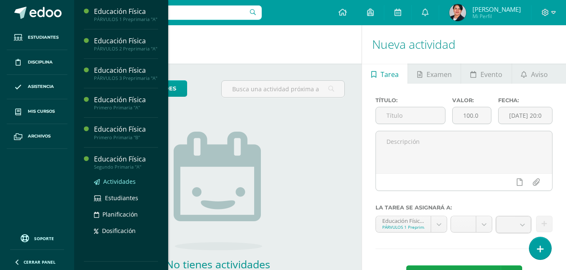
click at [111, 186] on span "Actividades" at bounding box center [119, 182] width 32 height 8
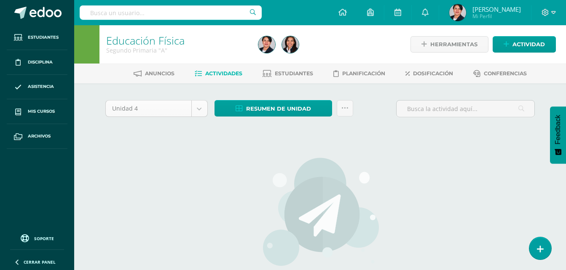
click at [196, 111] on body "Estudiantes Disciplina Asistencia Mis cursos Archivos Soporte Centro de ayuda Ú…" at bounding box center [283, 181] width 566 height 362
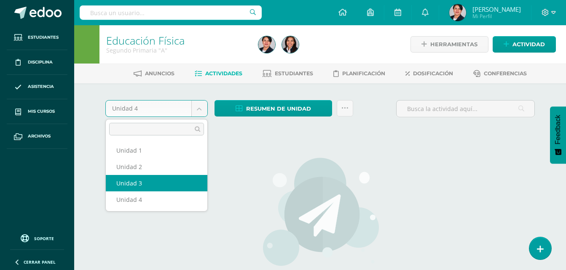
select select "Unidad 3"
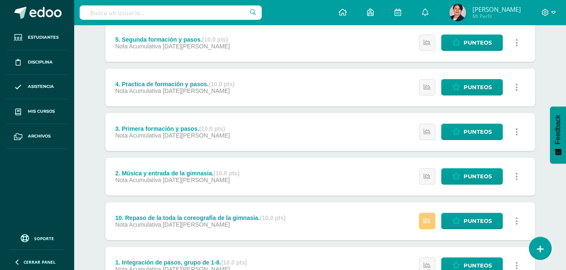
scroll to position [366, 0]
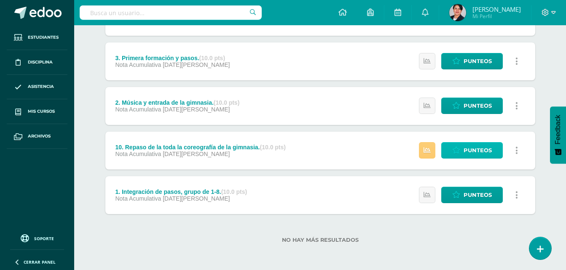
click at [467, 147] on span "Punteos" at bounding box center [477, 151] width 28 height 16
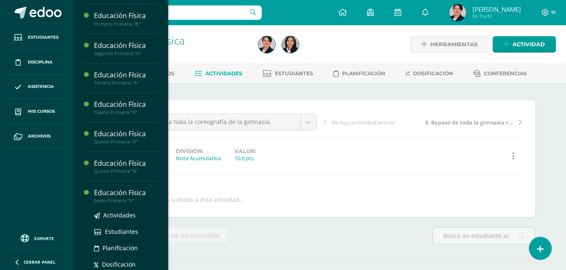
scroll to position [168, 0]
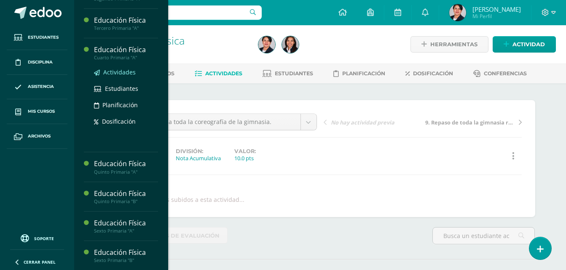
click at [111, 76] on span "Actividades" at bounding box center [119, 72] width 32 height 8
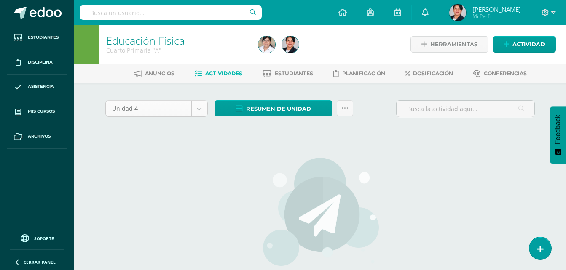
click at [199, 110] on body "Estudiantes Disciplina Asistencia Mis cursos Archivos Soporte Centro de ayuda Ú…" at bounding box center [283, 181] width 566 height 362
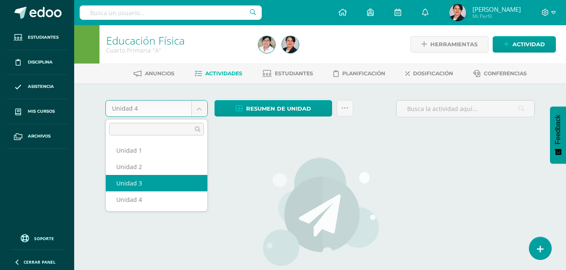
select select "Unidad 3"
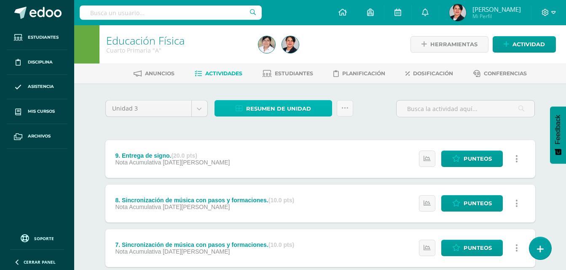
click at [297, 108] on span "Resumen de unidad" at bounding box center [278, 109] width 65 height 16
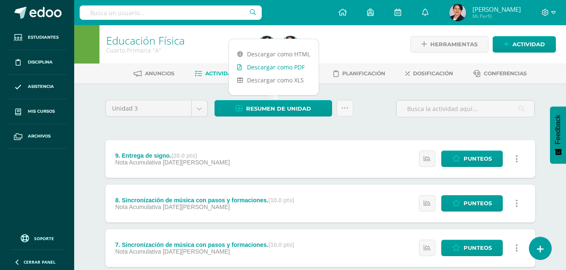
click at [282, 69] on link "Descargar como PDF" at bounding box center [274, 67] width 90 height 13
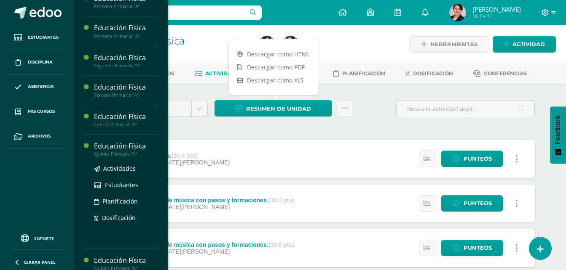
scroll to position [178, 0]
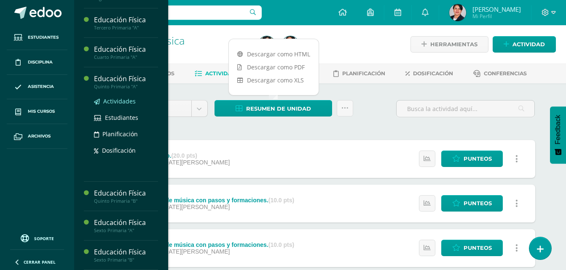
click at [110, 105] on span "Actividades" at bounding box center [119, 101] width 32 height 8
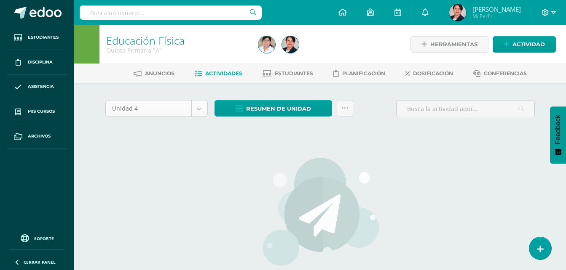
click at [204, 115] on body "Estudiantes Disciplina Asistencia Mis cursos Archivos Soporte Centro de ayuda Ú…" at bounding box center [283, 181] width 566 height 362
select select "Unidad 3"
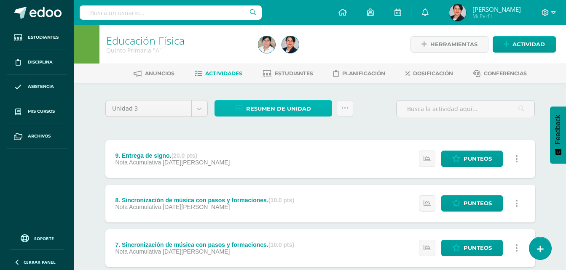
click at [275, 112] on span "Resumen de unidad" at bounding box center [278, 109] width 65 height 16
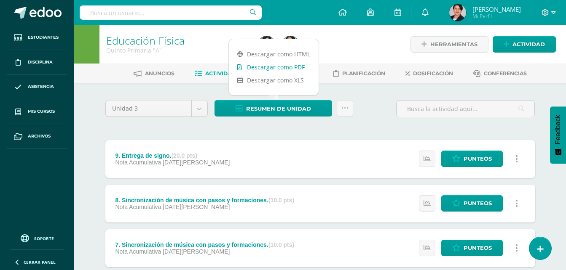
click at [275, 67] on link "Descargar como PDF" at bounding box center [274, 67] width 90 height 13
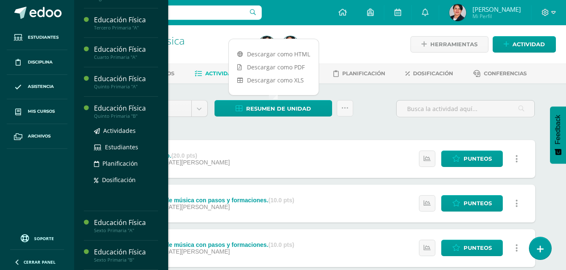
scroll to position [187, 0]
click at [123, 130] on span "Actividades" at bounding box center [119, 131] width 32 height 8
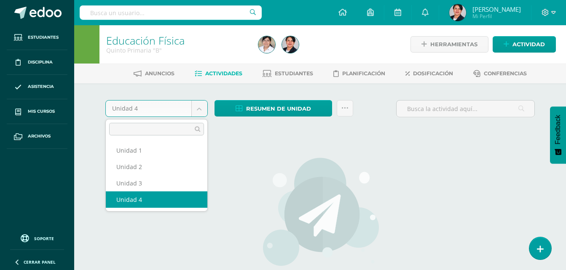
click at [202, 112] on body "Estudiantes Disciplina Asistencia Mis cursos Archivos Soporte Centro de ayuda Ú…" at bounding box center [283, 181] width 566 height 362
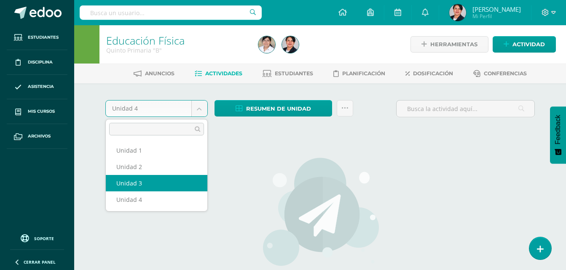
select select "Unidad 3"
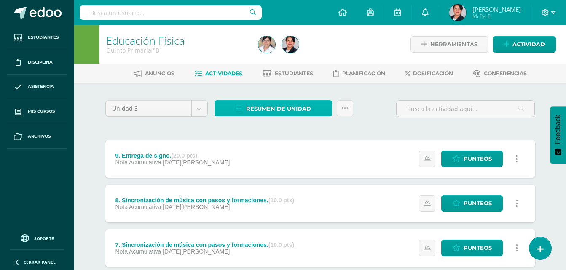
click at [250, 109] on span "Resumen de unidad" at bounding box center [278, 109] width 65 height 16
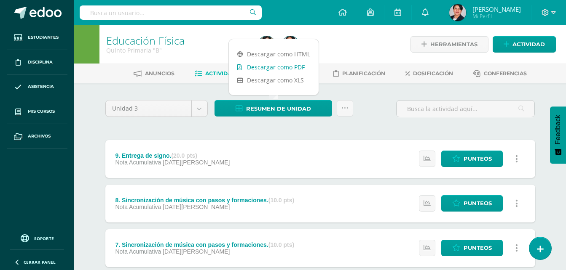
click at [265, 71] on link "Descargar como PDF" at bounding box center [274, 67] width 90 height 13
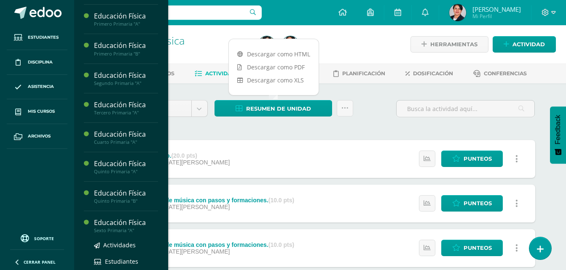
scroll to position [168, 0]
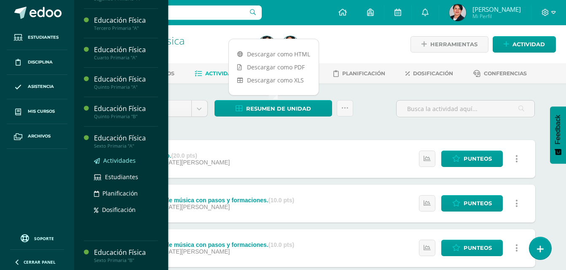
click at [112, 165] on span "Actividades" at bounding box center [119, 161] width 32 height 8
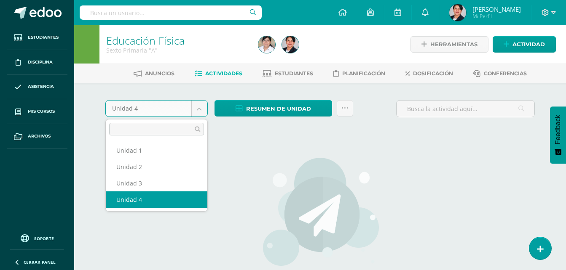
click at [203, 109] on body "Estudiantes Disciplina Asistencia Mis cursos Archivos Soporte Centro de ayuda Ú…" at bounding box center [283, 181] width 566 height 362
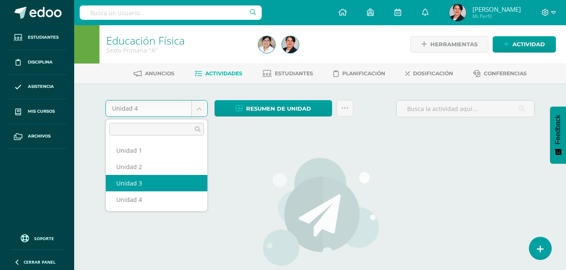
select select "Unidad 3"
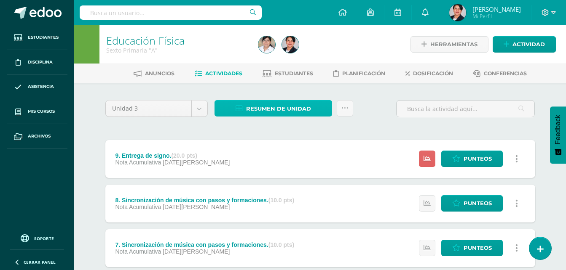
click at [271, 107] on span "Resumen de unidad" at bounding box center [278, 109] width 65 height 16
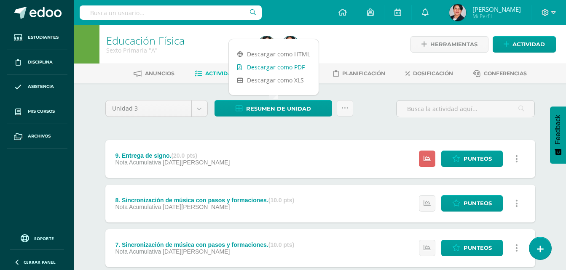
click at [269, 67] on link "Descargar como PDF" at bounding box center [274, 67] width 90 height 13
